Goal: Book appointment/travel/reservation

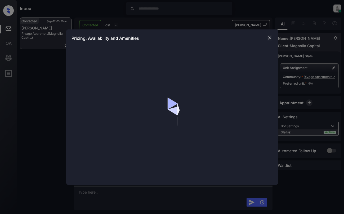
scroll to position [286, 0]
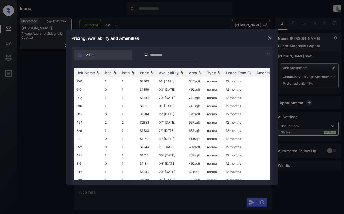
click at [269, 53] on img at bounding box center [268, 53] width 6 height 6
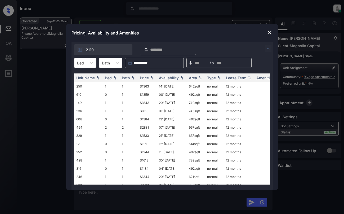
click at [86, 63] on div "Bed" at bounding box center [80, 63] width 12 height 8
click at [82, 73] on div "0" at bounding box center [85, 76] width 22 height 10
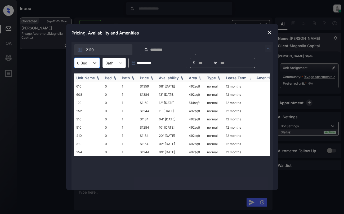
click at [145, 77] on div "Price" at bounding box center [144, 77] width 9 height 5
click at [82, 62] on div at bounding box center [82, 63] width 10 height 6
click at [93, 85] on div "1" at bounding box center [87, 86] width 26 height 10
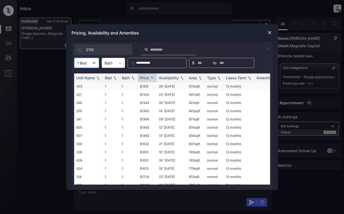
click at [154, 86] on td "$1319" at bounding box center [147, 86] width 19 height 8
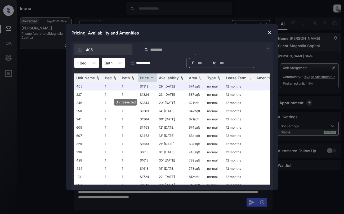
click at [272, 33] on img at bounding box center [269, 32] width 5 height 5
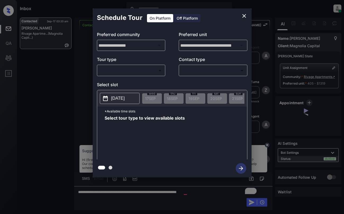
scroll to position [215, 0]
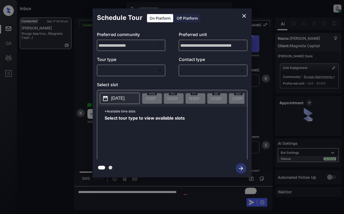
click at [142, 69] on body "Inbox [PERSON_NAME] Online Set yourself offline Set yourself on break Profile S…" at bounding box center [172, 107] width 344 height 214
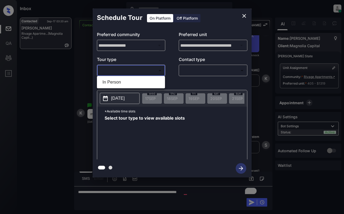
click at [143, 84] on li "In Person" at bounding box center [130, 82] width 65 height 10
type input "********"
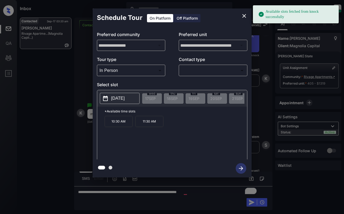
click at [117, 100] on p "2025-09-30" at bounding box center [118, 98] width 14 height 6
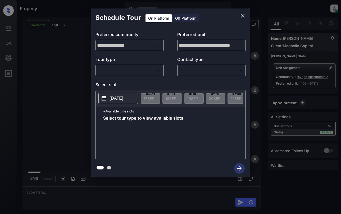
scroll to position [321, 0]
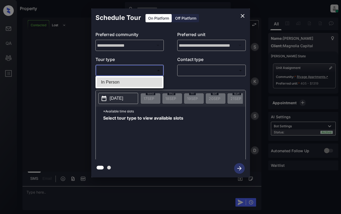
click at [147, 71] on body "Property Dominic Ceralde Online Set yourself offline Set yourself on break Prof…" at bounding box center [170, 107] width 341 height 214
click at [145, 80] on li "In Person" at bounding box center [129, 82] width 65 height 10
type input "********"
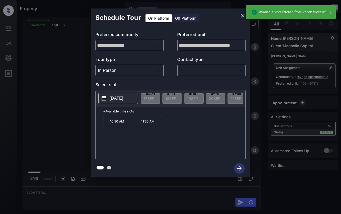
click at [123, 96] on p "2025-09-30" at bounding box center [117, 98] width 14 height 6
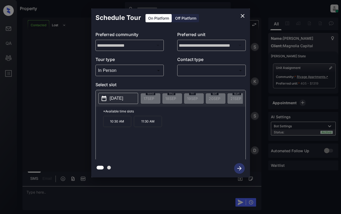
click at [32, 93] on div "**********" at bounding box center [170, 93] width 341 height 186
